Goal: Transaction & Acquisition: Obtain resource

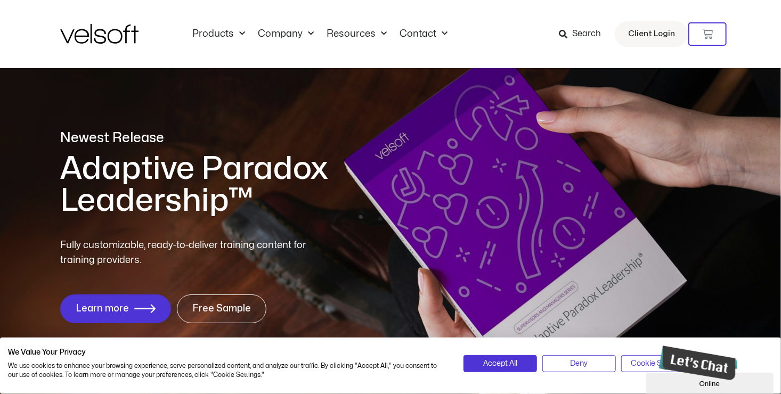
click at [117, 24] on img at bounding box center [99, 34] width 78 height 20
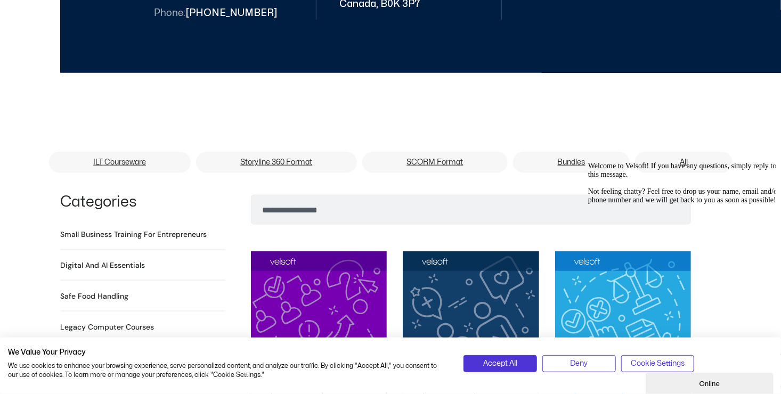
scroll to position [586, 0]
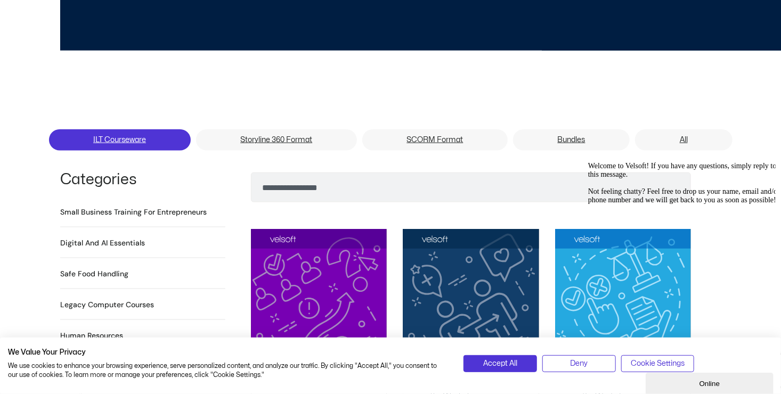
click at [129, 131] on link "ILT Courseware" at bounding box center [120, 139] width 142 height 21
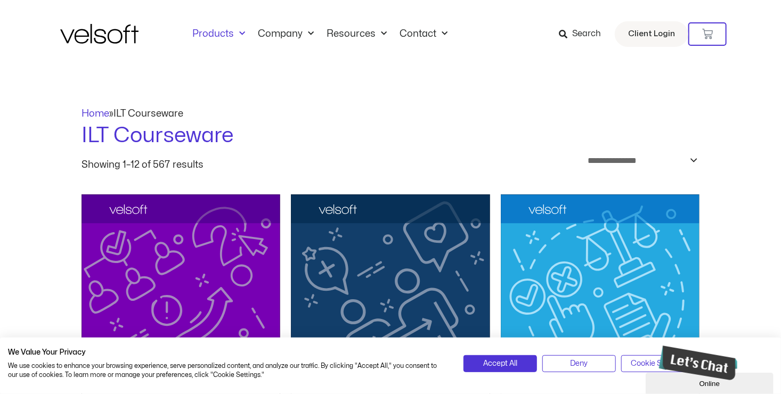
click at [214, 34] on link "Products" at bounding box center [219, 34] width 66 height 12
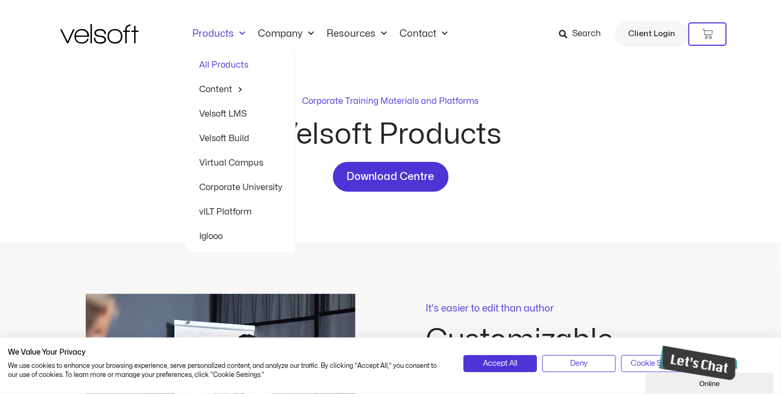
click at [223, 62] on link "All Products" at bounding box center [240, 65] width 83 height 25
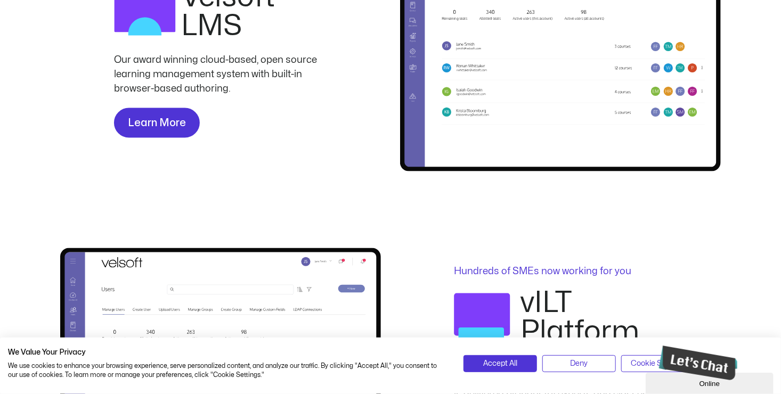
scroll to position [799, 0]
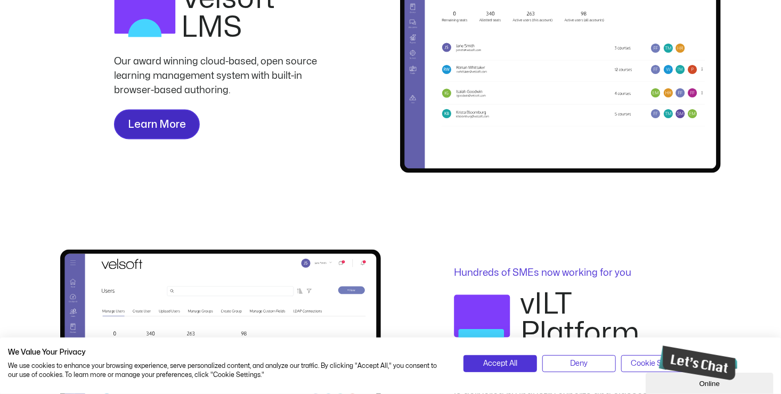
click at [156, 123] on span "Learn More" at bounding box center [157, 124] width 58 height 17
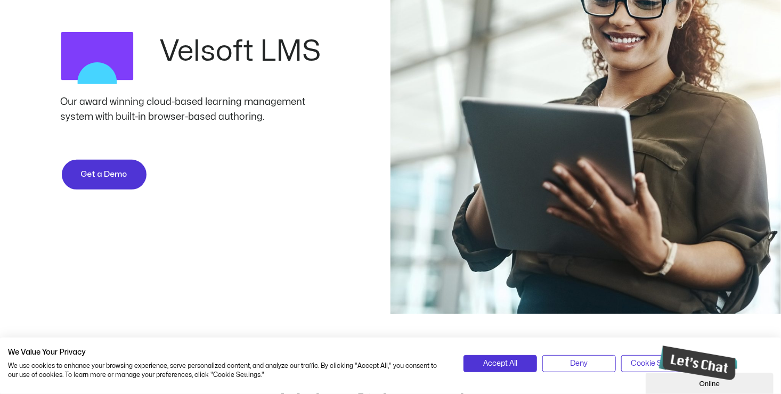
scroll to position [107, 0]
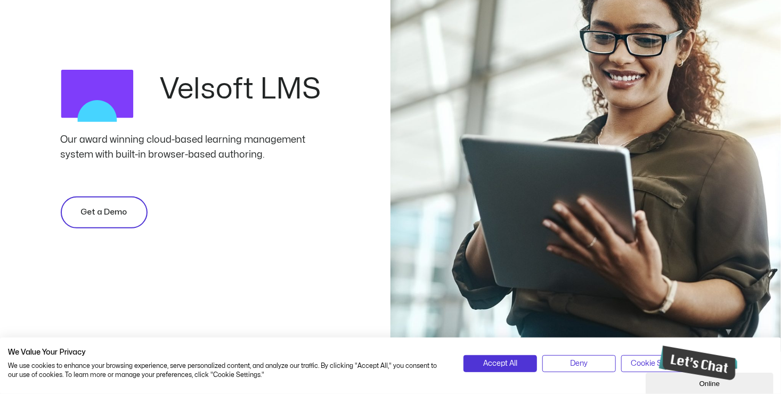
click at [94, 208] on span "Get a Demo" at bounding box center [104, 212] width 46 height 13
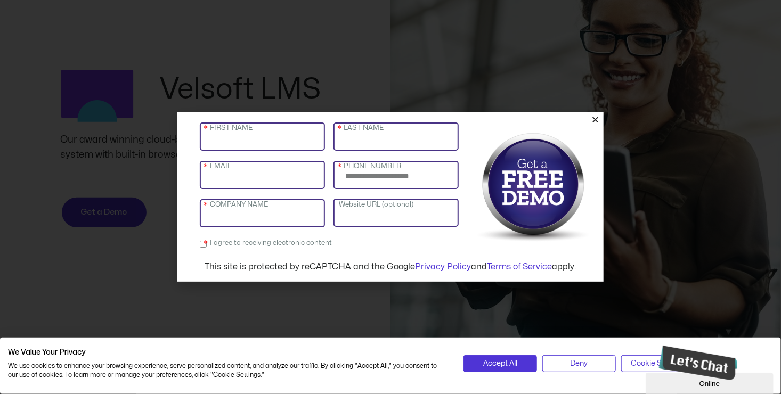
click at [595, 117] on icon "Close" at bounding box center [595, 120] width 8 height 8
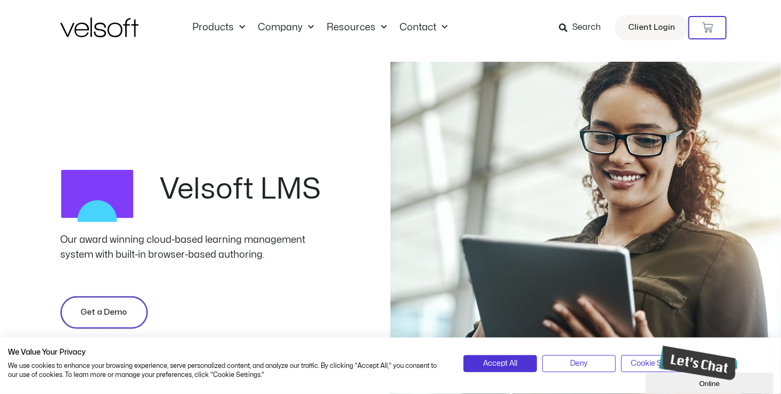
scroll to position [0, 0]
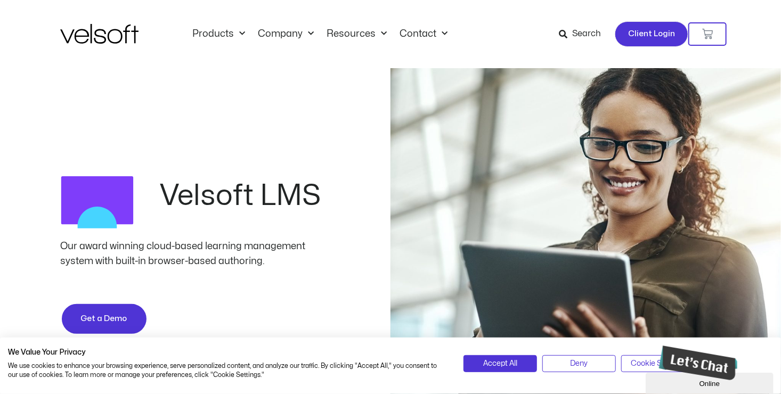
click at [657, 32] on span "Client Login" at bounding box center [651, 34] width 47 height 14
